Goal: Find specific page/section: Find specific page/section

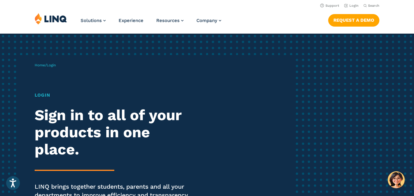
click at [47, 94] on h1 "Login" at bounding box center [115, 95] width 160 height 7
click at [53, 66] on span "Login" at bounding box center [51, 65] width 9 height 4
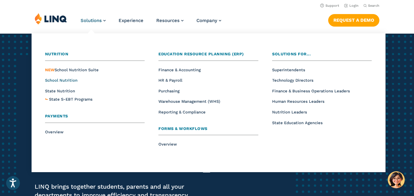
click at [64, 81] on span "School Nutrition" at bounding box center [61, 80] width 32 height 5
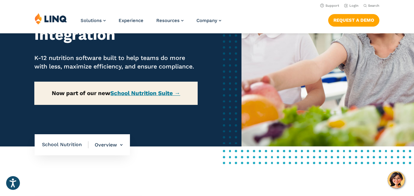
scroll to position [92, 0]
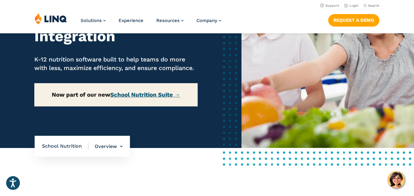
click at [152, 98] on link "School Nutrition Suite →" at bounding box center [145, 95] width 70 height 7
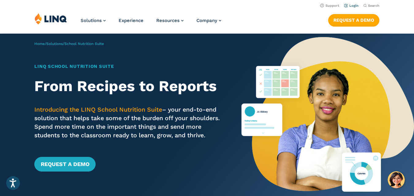
click at [355, 8] on li "Login" at bounding box center [351, 5] width 14 height 7
click at [355, 5] on link "Login" at bounding box center [351, 6] width 14 height 4
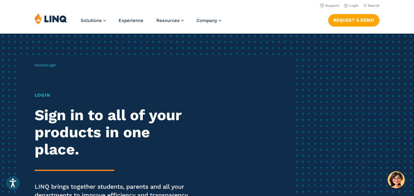
click at [54, 65] on span "Login" at bounding box center [51, 65] width 9 height 4
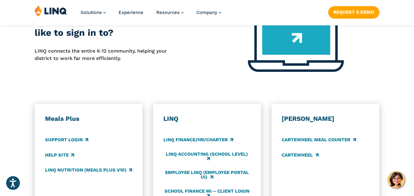
scroll to position [337, 0]
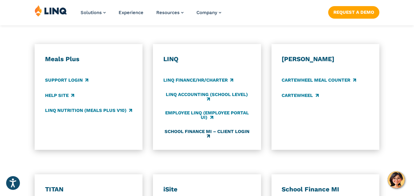
click at [200, 132] on link "School Finance MI – Client Login" at bounding box center [206, 134] width 87 height 10
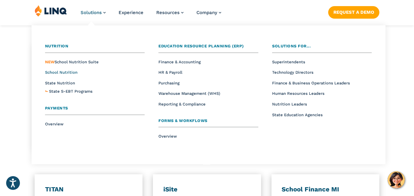
click at [67, 74] on span "School Nutrition" at bounding box center [61, 72] width 32 height 5
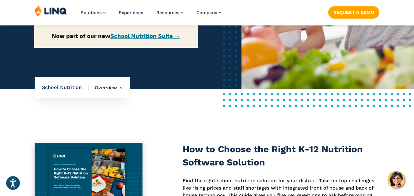
scroll to position [153, 0]
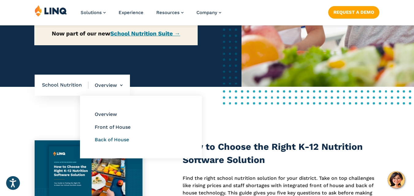
click at [121, 143] on link "Back of House" at bounding box center [112, 140] width 34 height 6
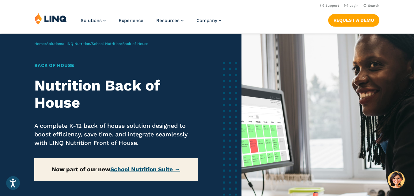
click at [143, 168] on link "School Nutrition Suite →" at bounding box center [145, 169] width 70 height 7
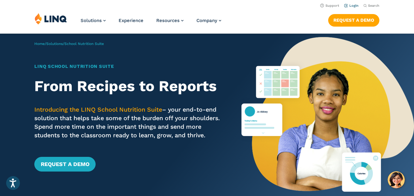
click at [351, 4] on link "Login" at bounding box center [351, 6] width 14 height 4
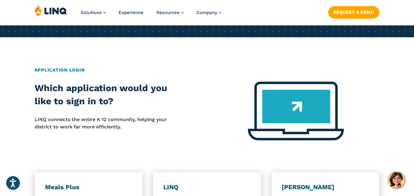
scroll to position [214, 0]
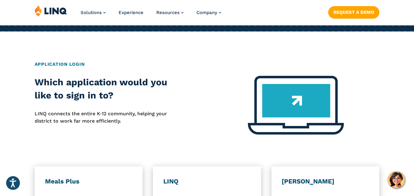
click at [70, 65] on h2 "Application Login" at bounding box center [207, 64] width 345 height 7
click at [52, 66] on h2 "Application Login" at bounding box center [207, 64] width 345 height 7
drag, startPoint x: 106, startPoint y: 75, endPoint x: 110, endPoint y: 83, distance: 9.7
click at [106, 76] on div "Application Login" at bounding box center [207, 68] width 345 height 15
click at [87, 88] on h2 "Which application would you like to sign in to?" at bounding box center [104, 89] width 138 height 26
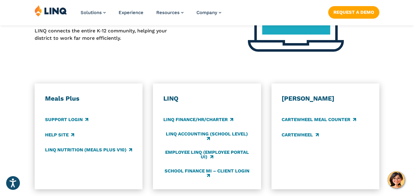
scroll to position [306, 0]
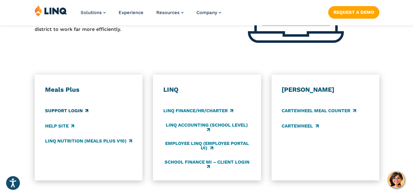
click at [65, 112] on link "Support Login" at bounding box center [66, 111] width 43 height 7
click at [100, 141] on link "LINQ Nutrition (Meals Plus v10)" at bounding box center [88, 141] width 87 height 7
